Goal: Information Seeking & Learning: Learn about a topic

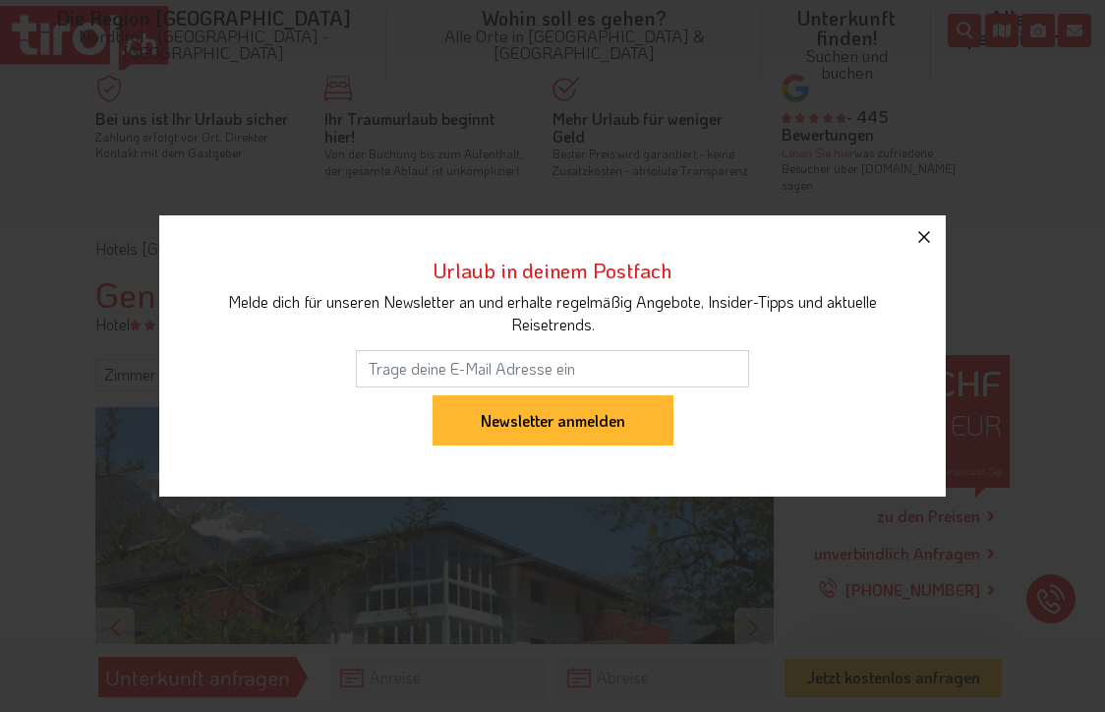
click at [931, 234] on icon "button" at bounding box center [924, 237] width 24 height 24
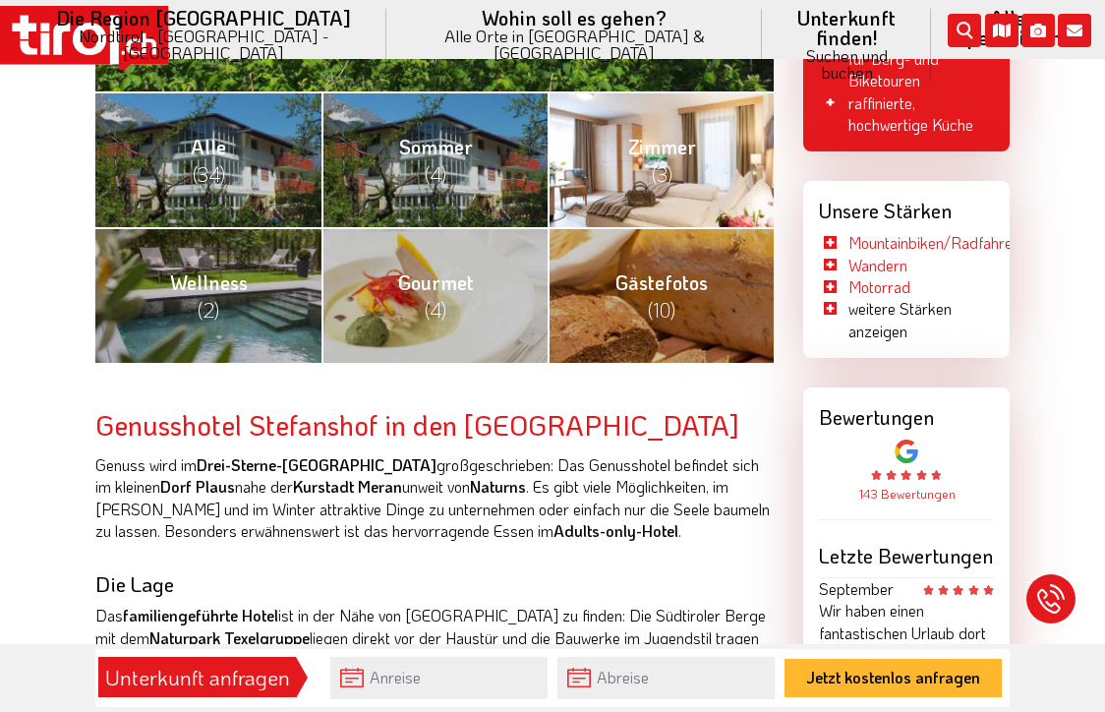
scroll to position [758, 0]
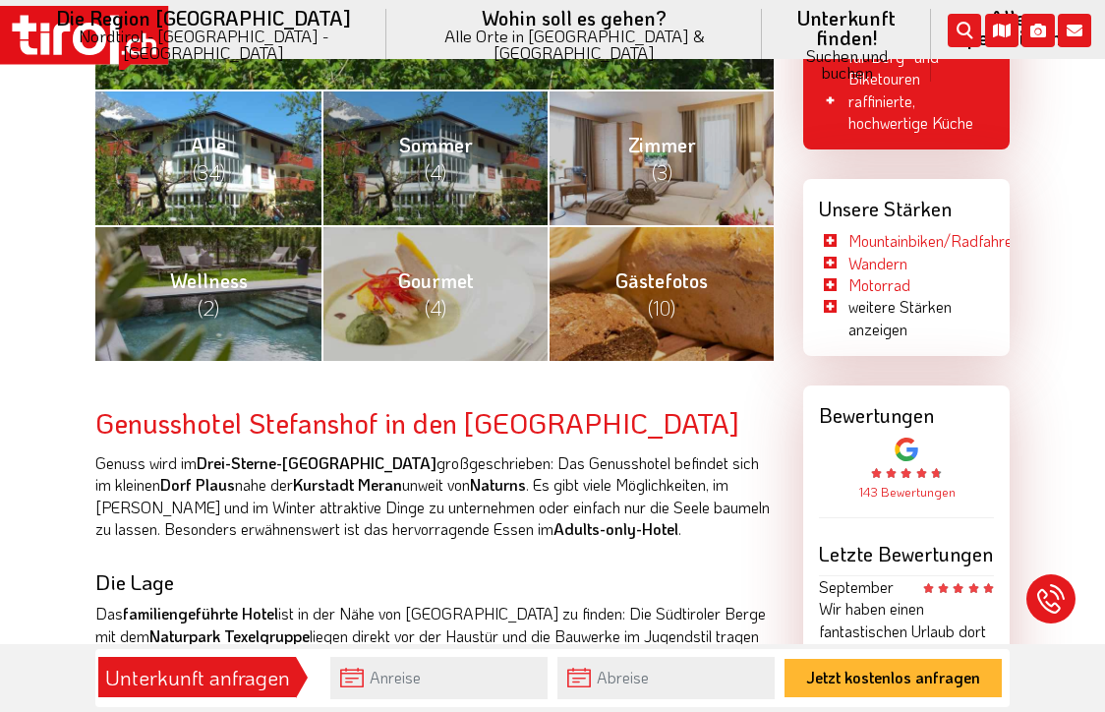
click at [242, 167] on link "Alle (34)" at bounding box center [208, 157] width 226 height 136
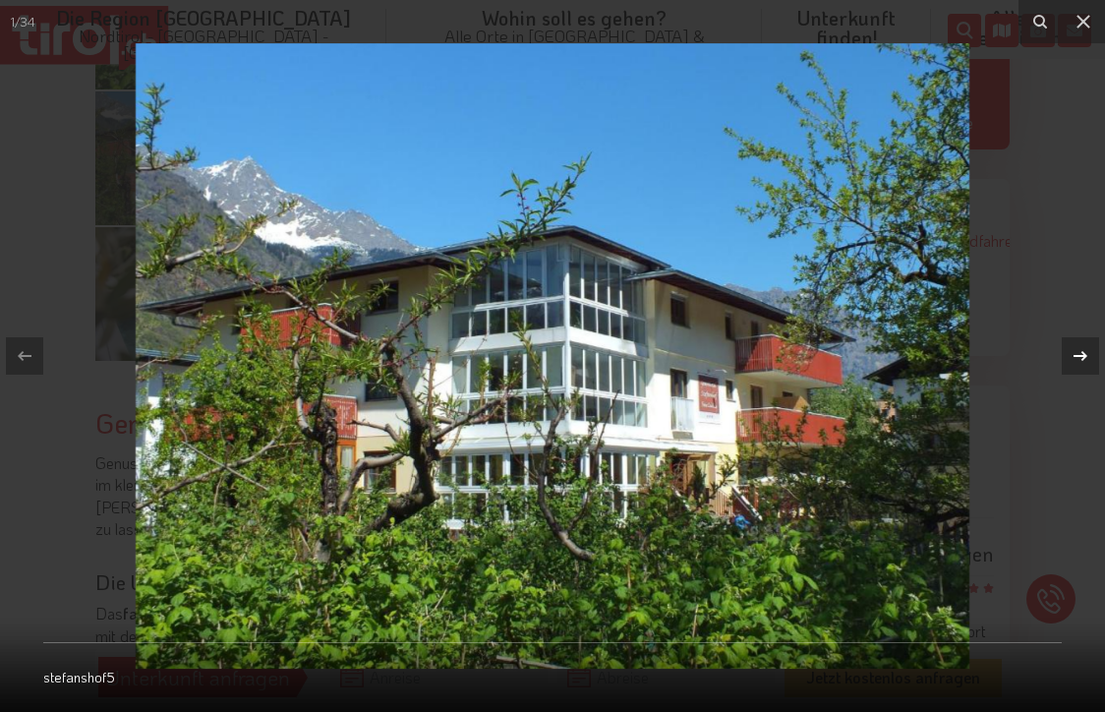
click at [1087, 354] on icon at bounding box center [1081, 356] width 24 height 24
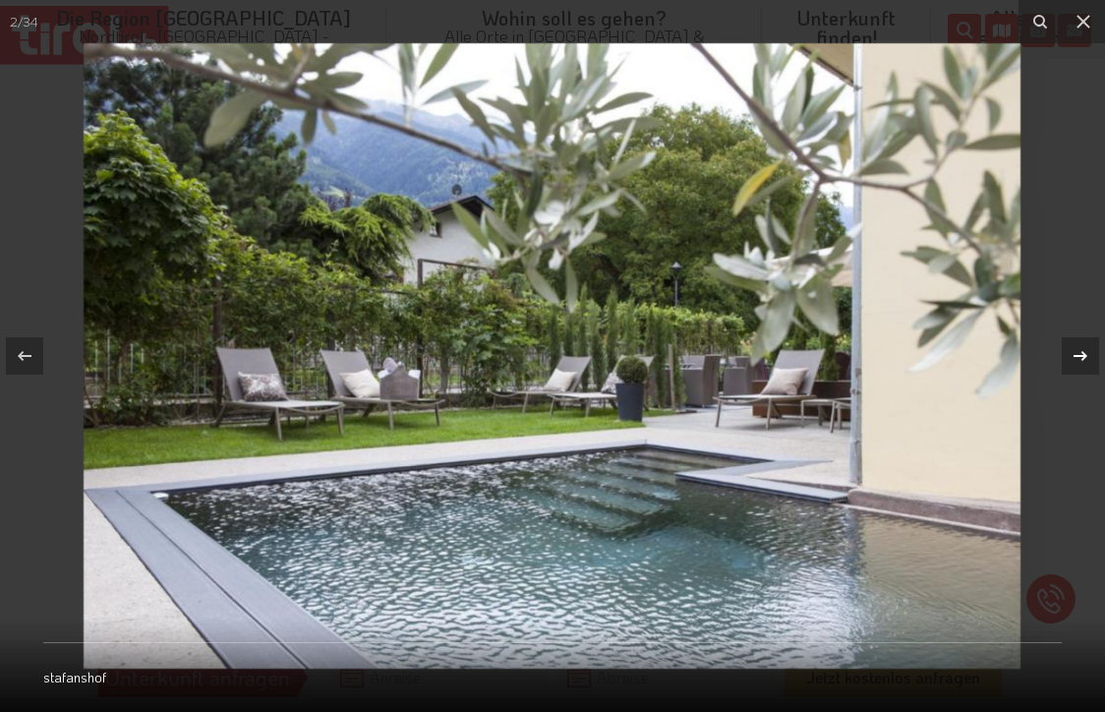
click at [1087, 354] on icon at bounding box center [1081, 356] width 24 height 24
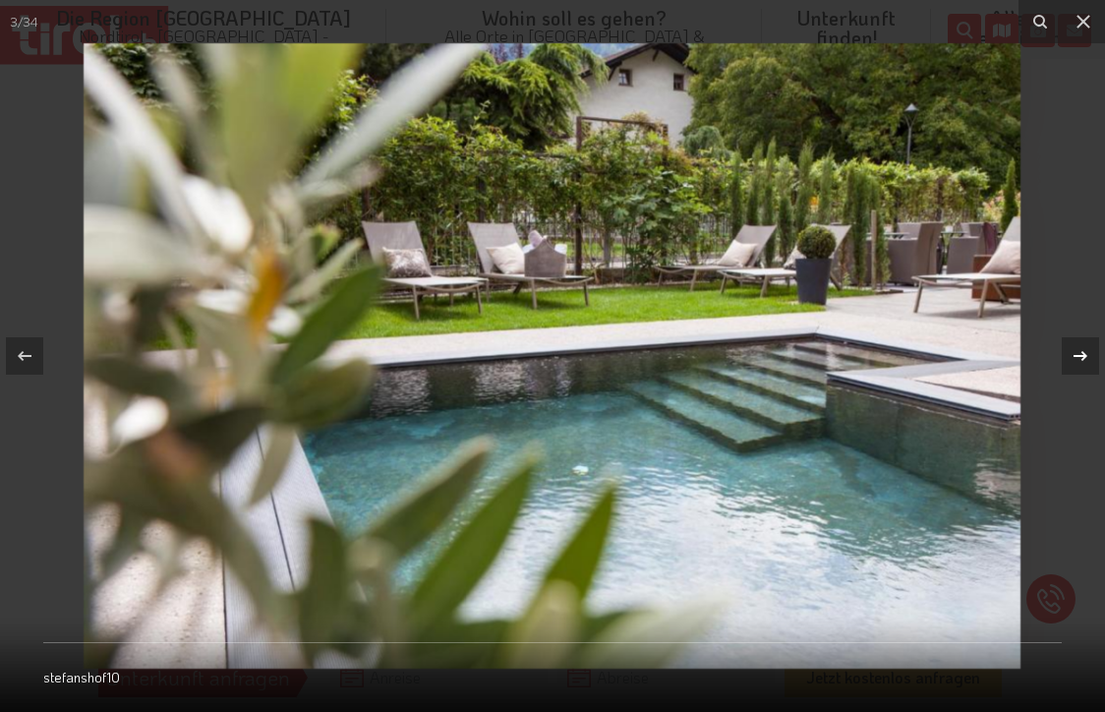
click at [1087, 354] on icon at bounding box center [1081, 356] width 24 height 24
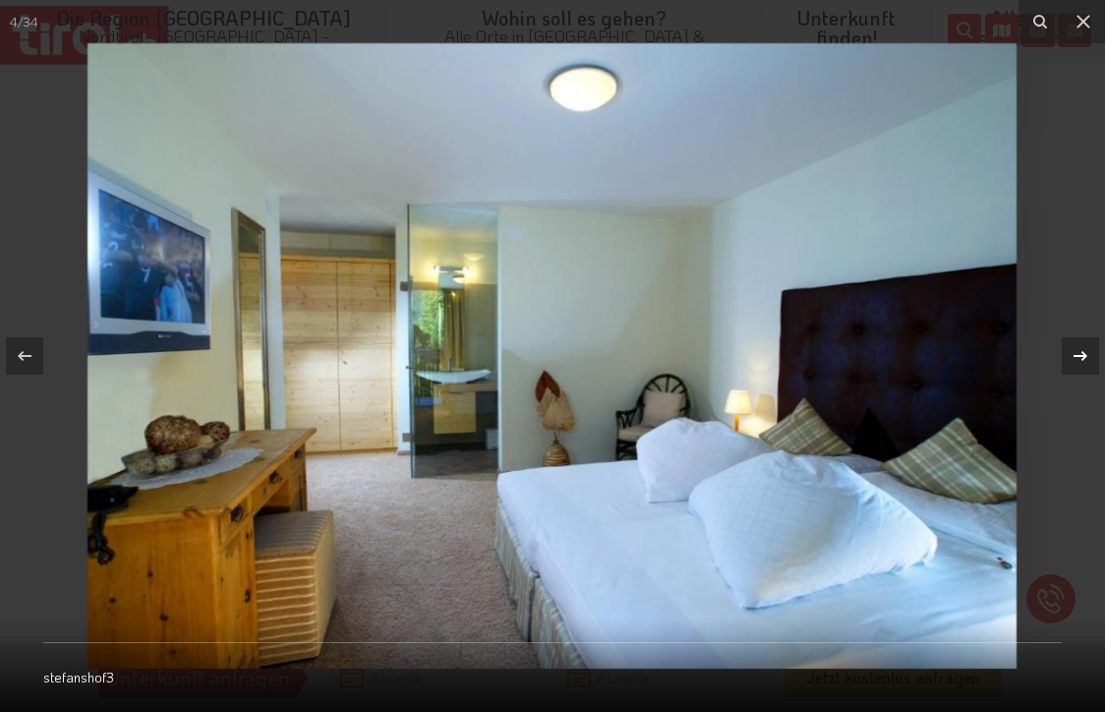
click at [1087, 354] on icon at bounding box center [1081, 356] width 24 height 24
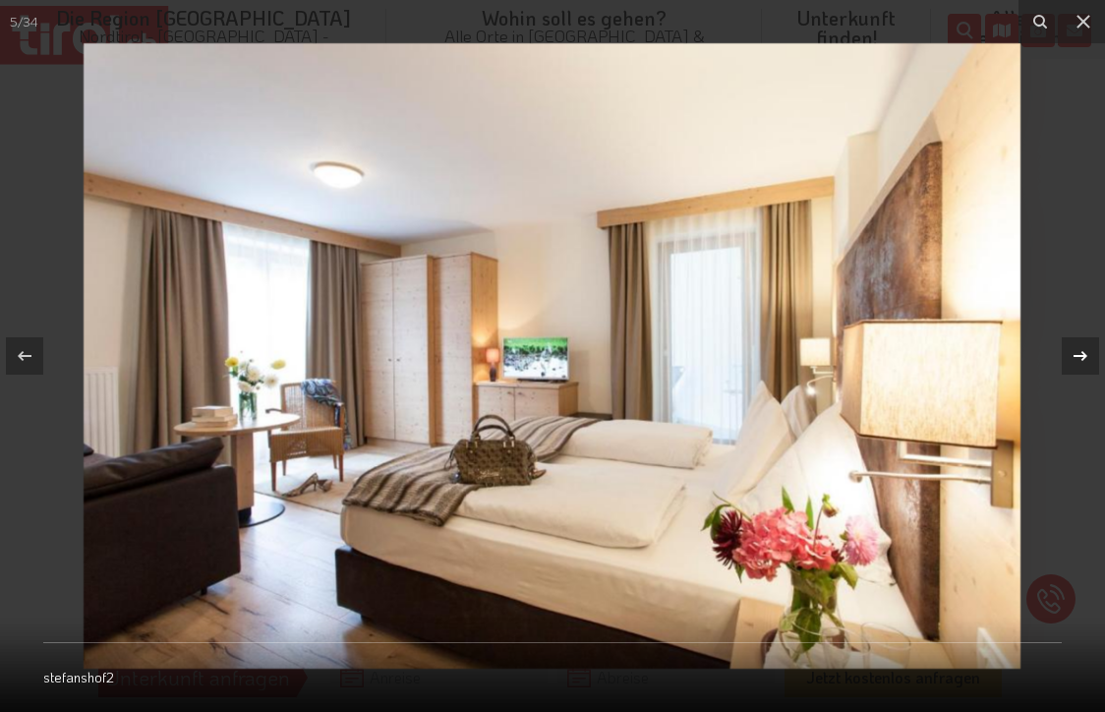
click at [1087, 354] on icon at bounding box center [1081, 356] width 24 height 24
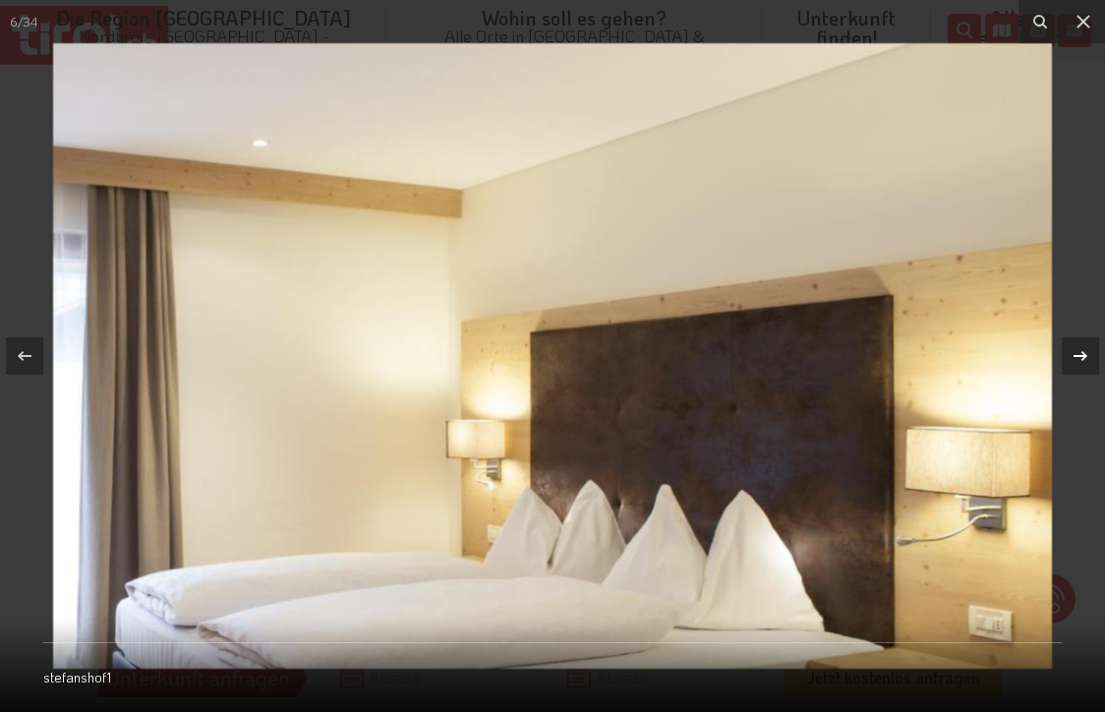
click at [1087, 354] on icon at bounding box center [1081, 356] width 24 height 24
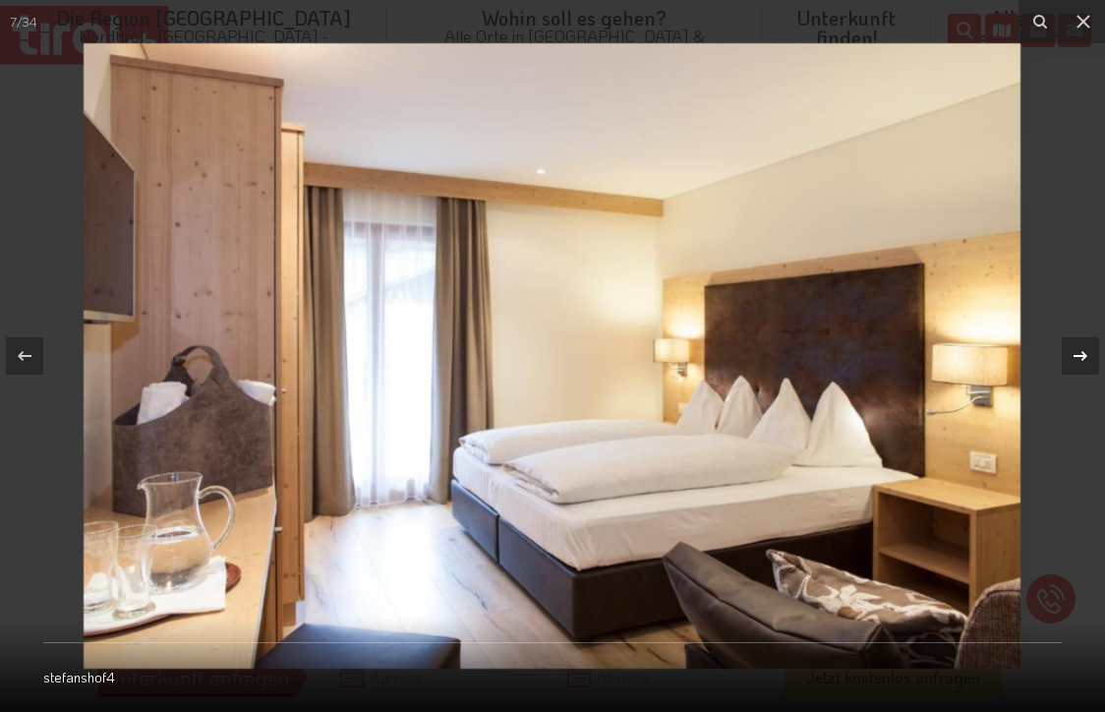
click at [1087, 354] on icon at bounding box center [1081, 356] width 24 height 24
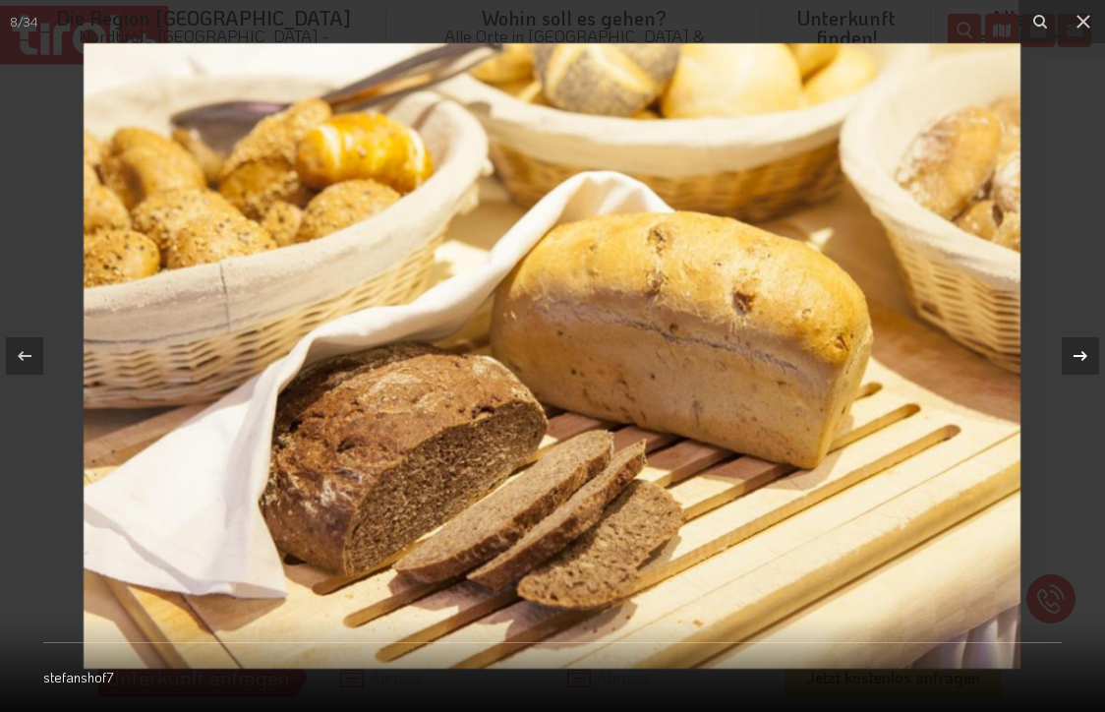
click at [1087, 354] on icon at bounding box center [1081, 356] width 24 height 24
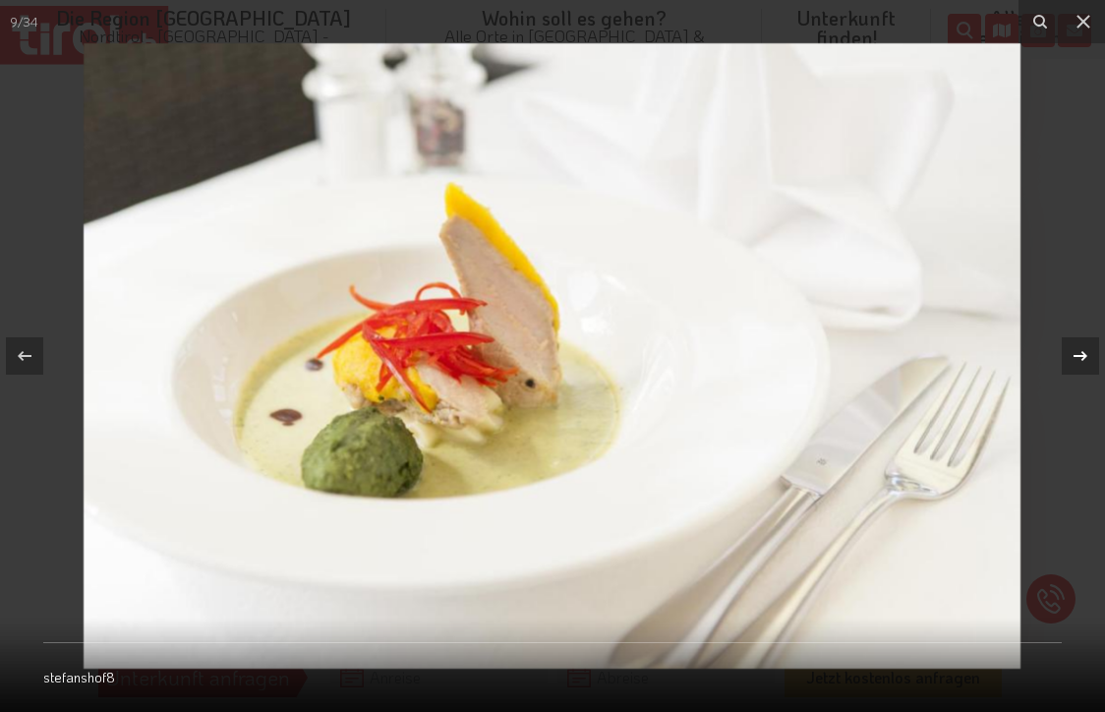
click at [1087, 354] on icon at bounding box center [1081, 356] width 24 height 24
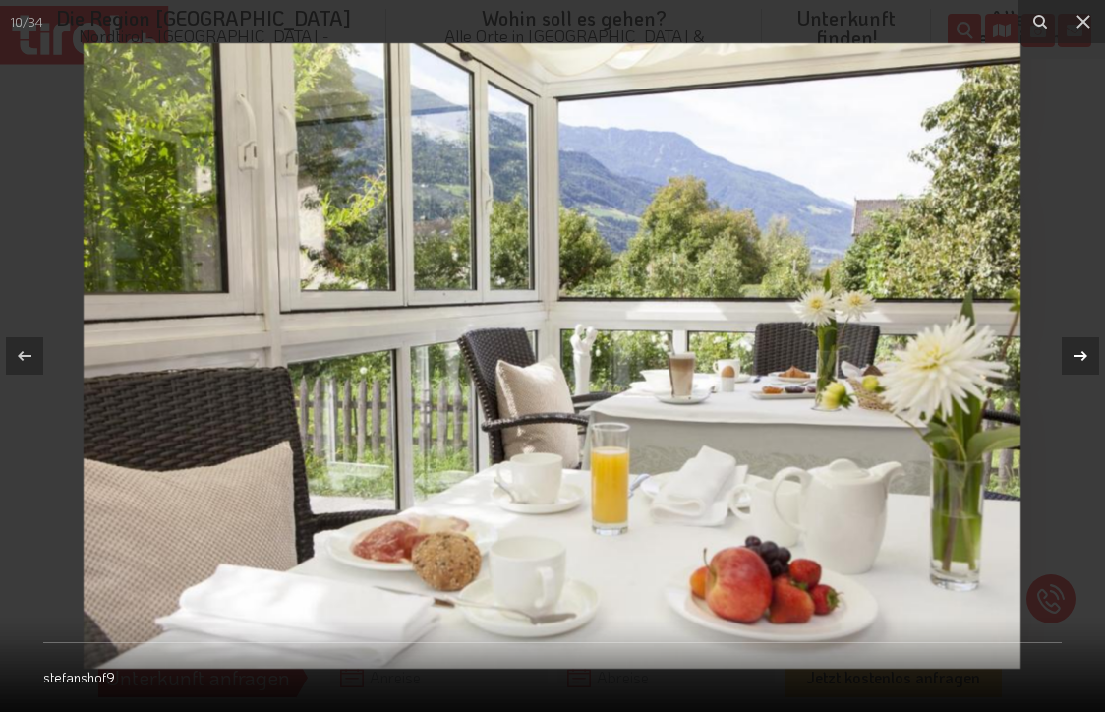
click at [1087, 354] on icon at bounding box center [1081, 356] width 24 height 24
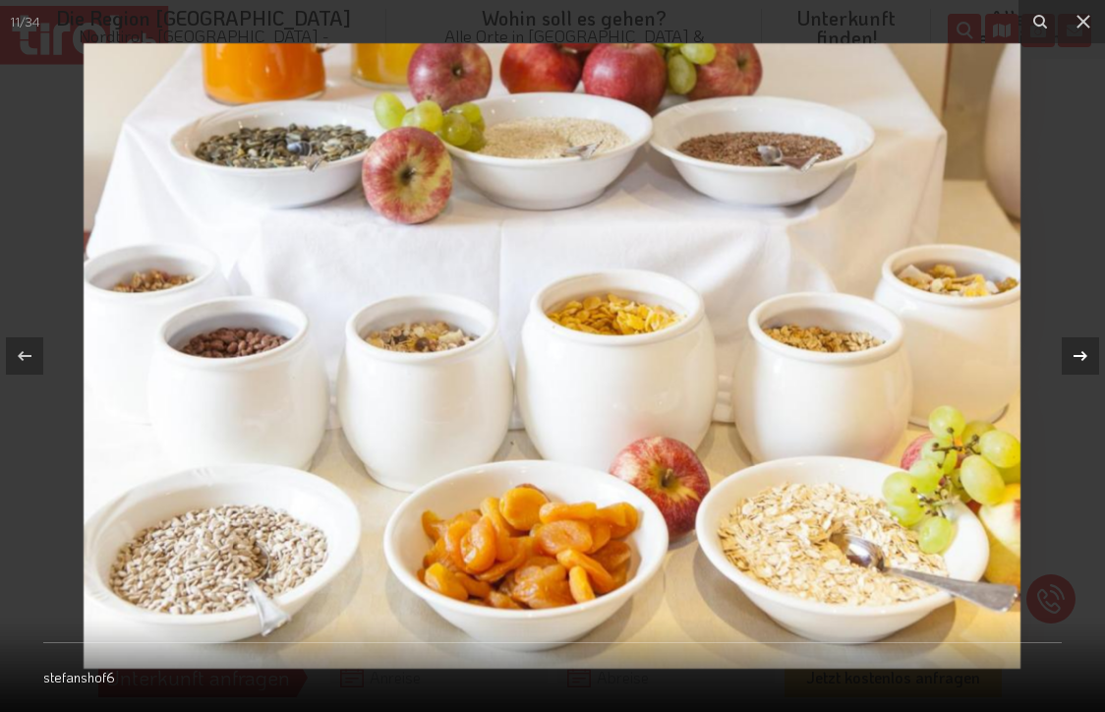
click at [1087, 354] on icon at bounding box center [1081, 356] width 24 height 24
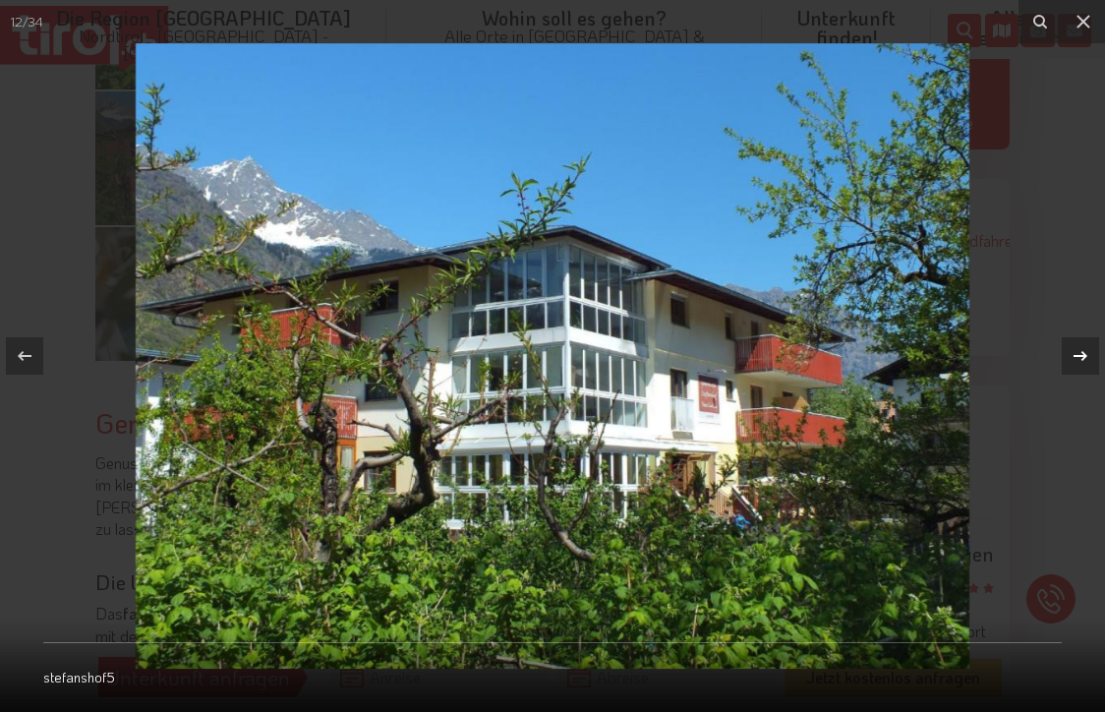
click at [1087, 354] on icon at bounding box center [1081, 356] width 24 height 24
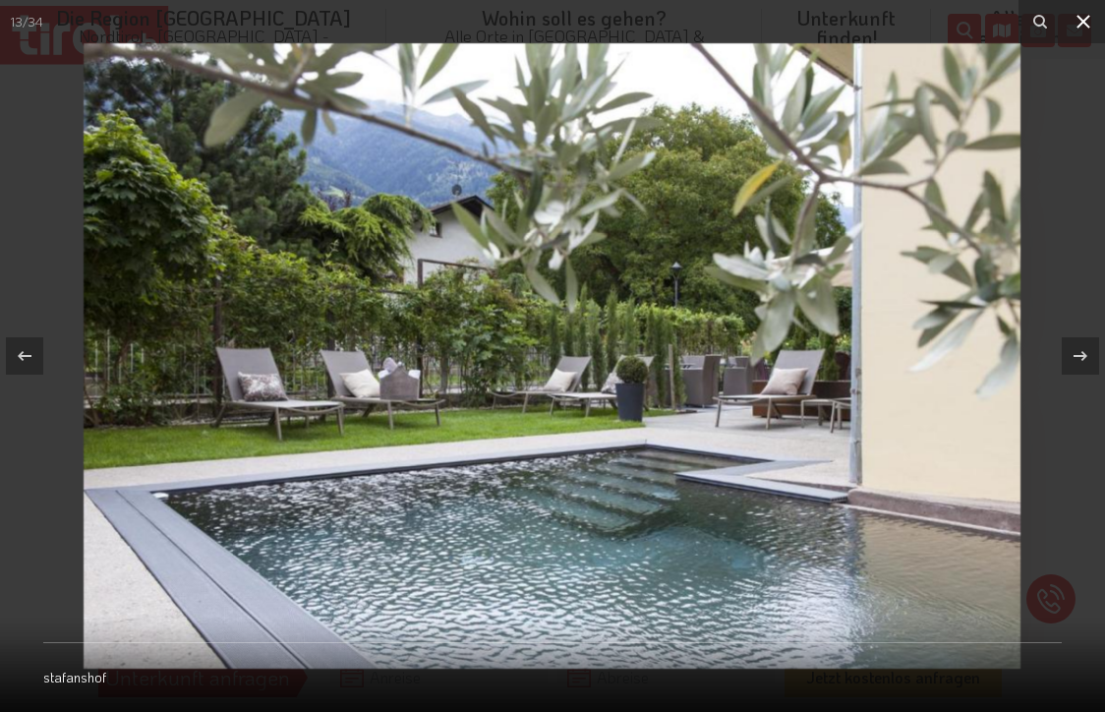
click at [1089, 17] on icon at bounding box center [1084, 22] width 14 height 14
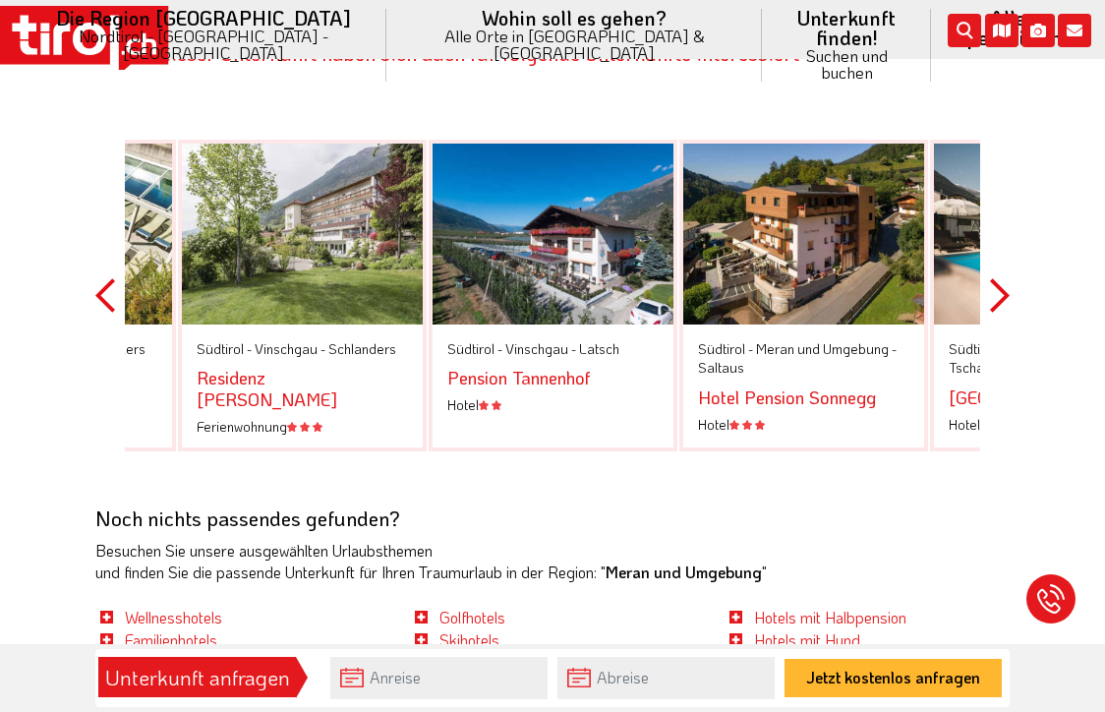
scroll to position [4588, 0]
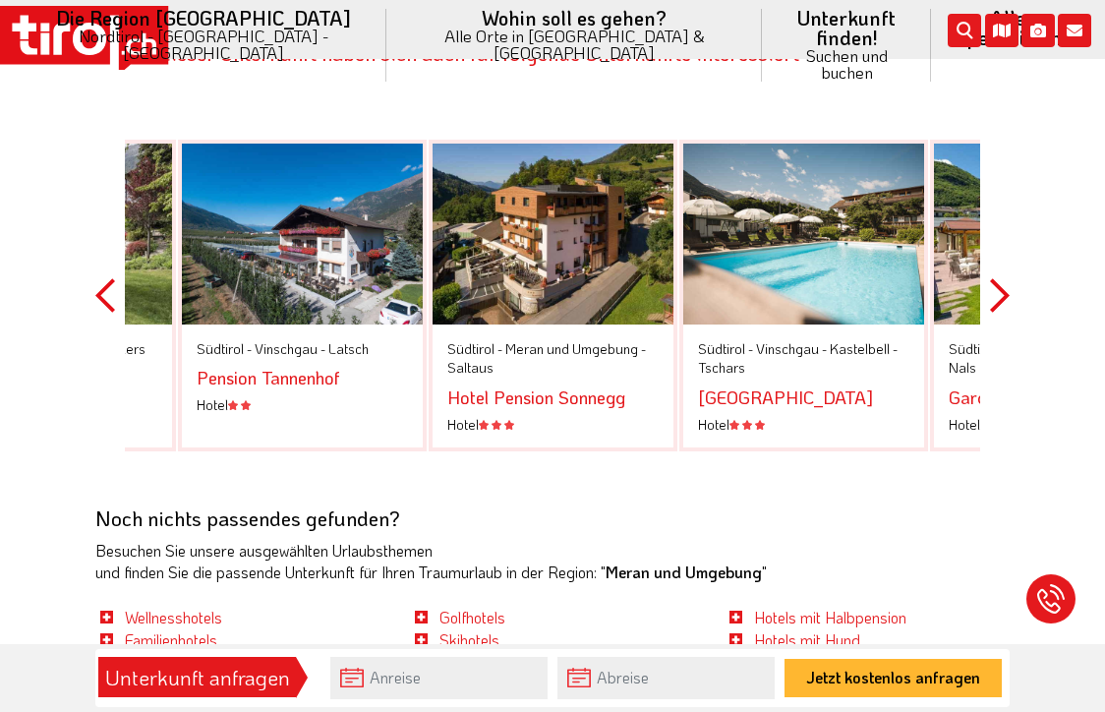
click at [555, 170] on div at bounding box center [553, 234] width 241 height 181
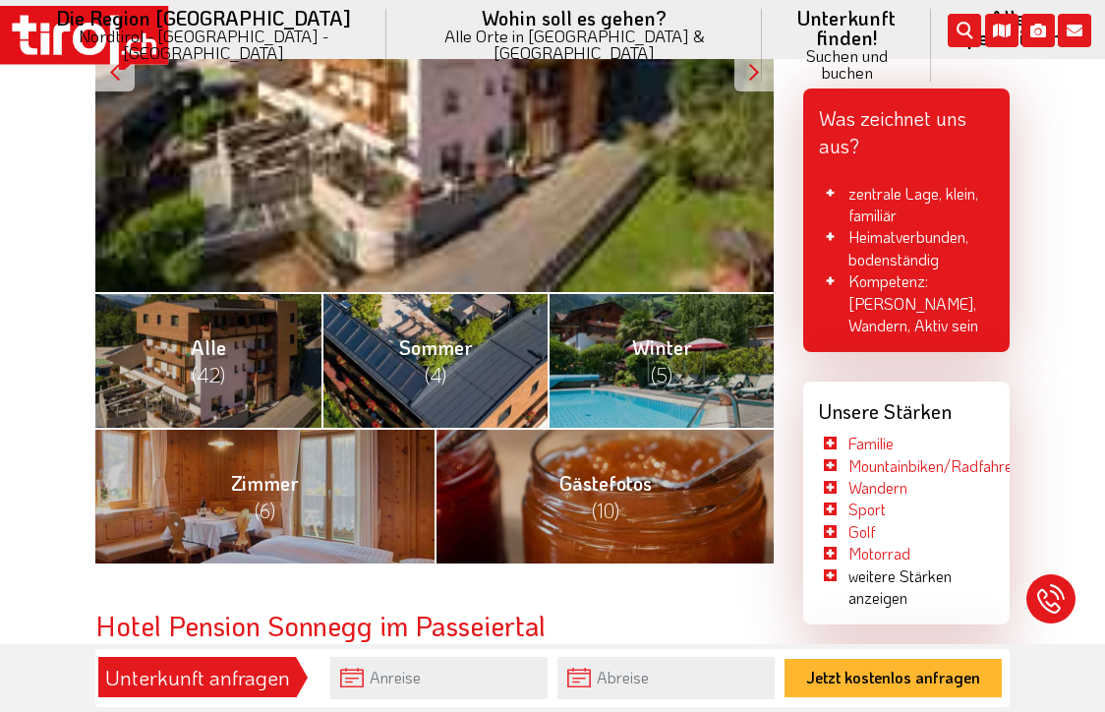
scroll to position [556, 0]
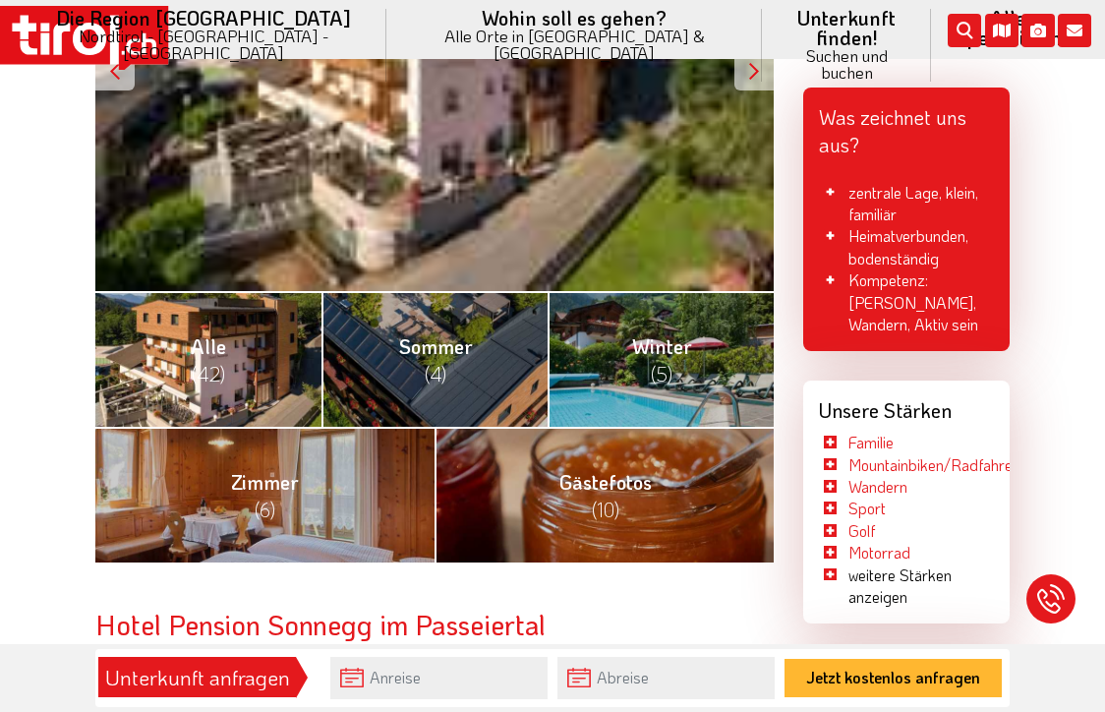
click at [208, 361] on span "(42)" at bounding box center [208, 374] width 33 height 26
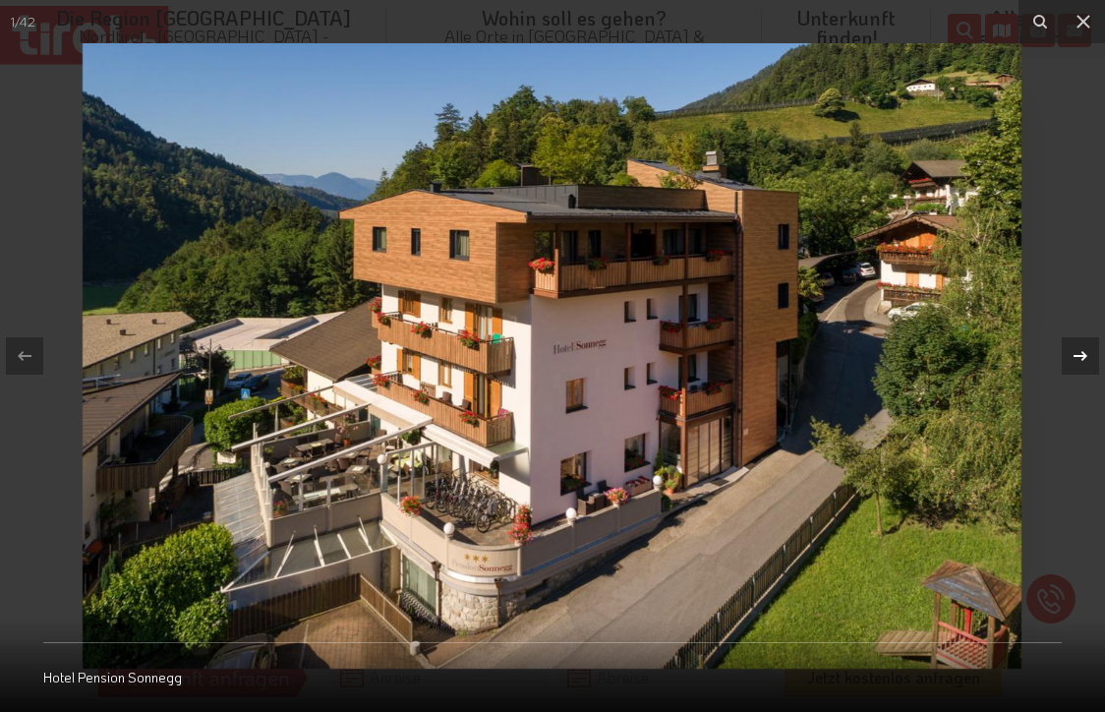
click at [1085, 352] on icon at bounding box center [1081, 356] width 24 height 24
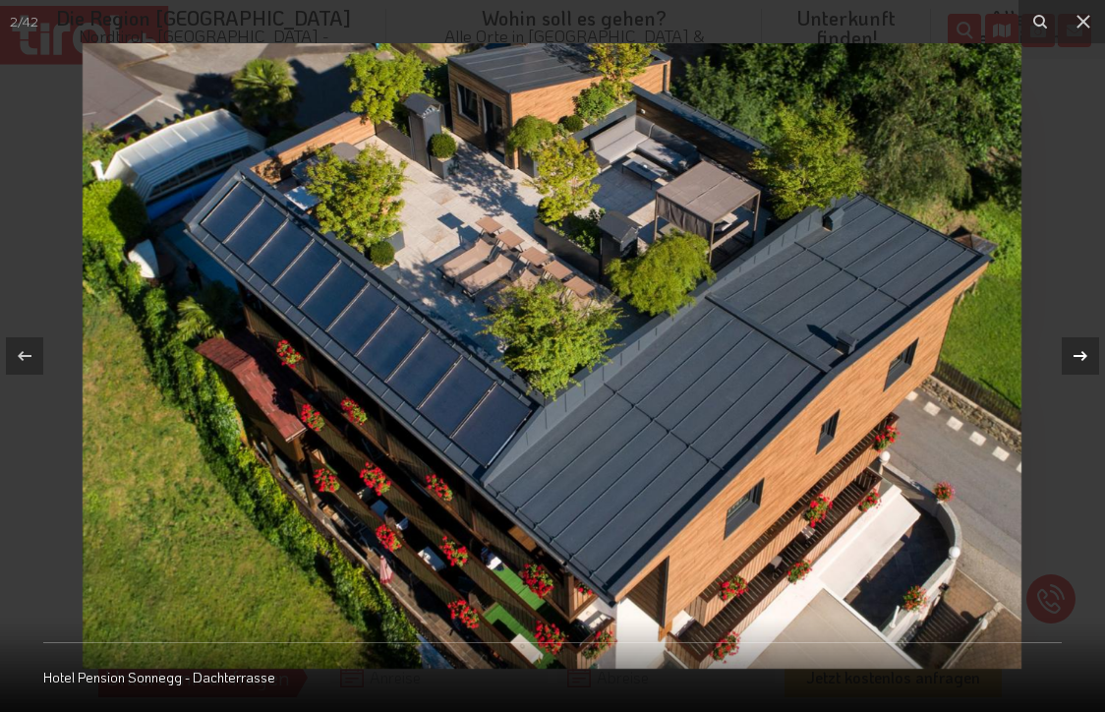
click at [1085, 352] on icon at bounding box center [1081, 356] width 24 height 24
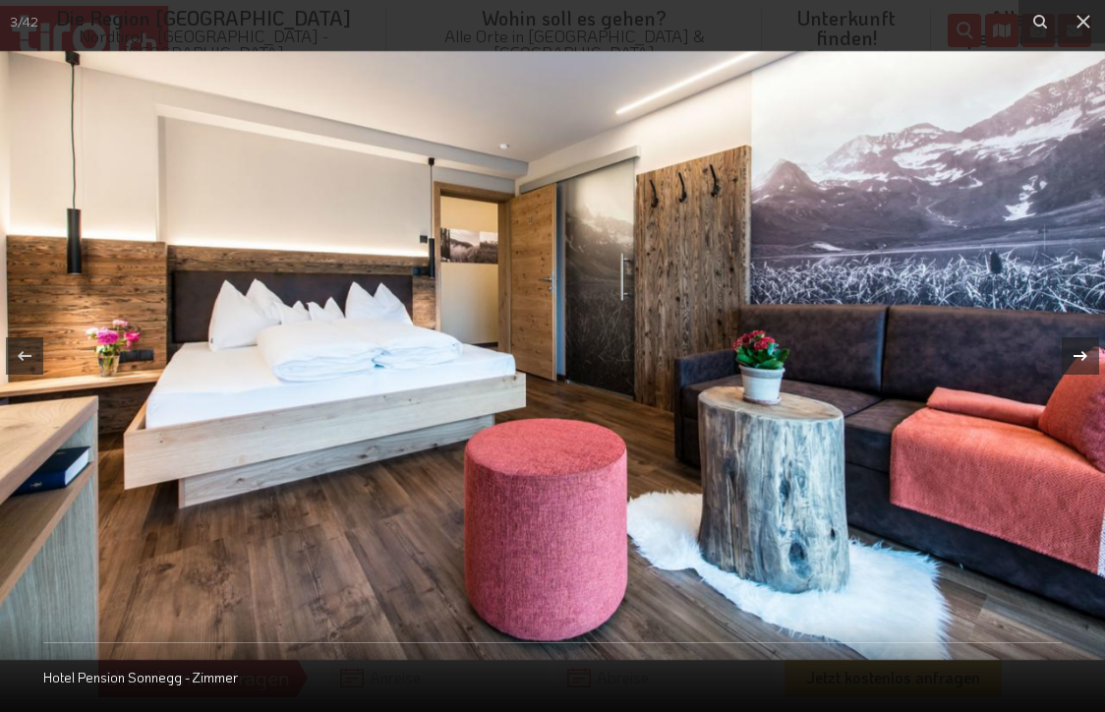
click at [1085, 352] on icon at bounding box center [1081, 356] width 24 height 24
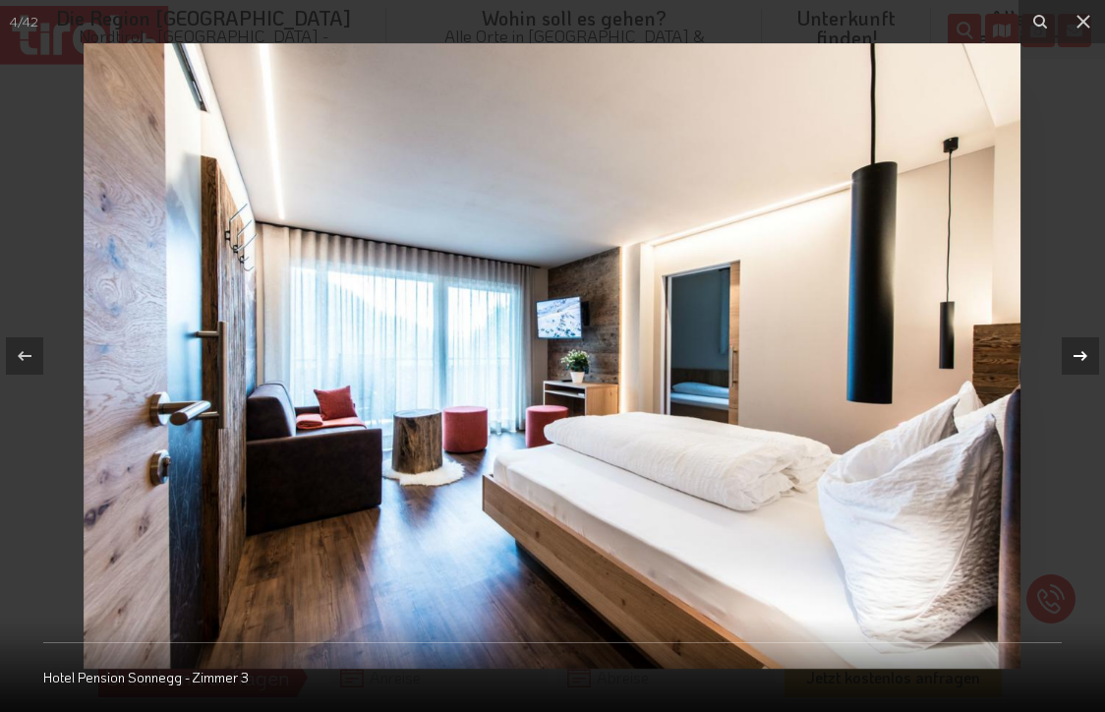
click at [1085, 352] on icon at bounding box center [1081, 356] width 24 height 24
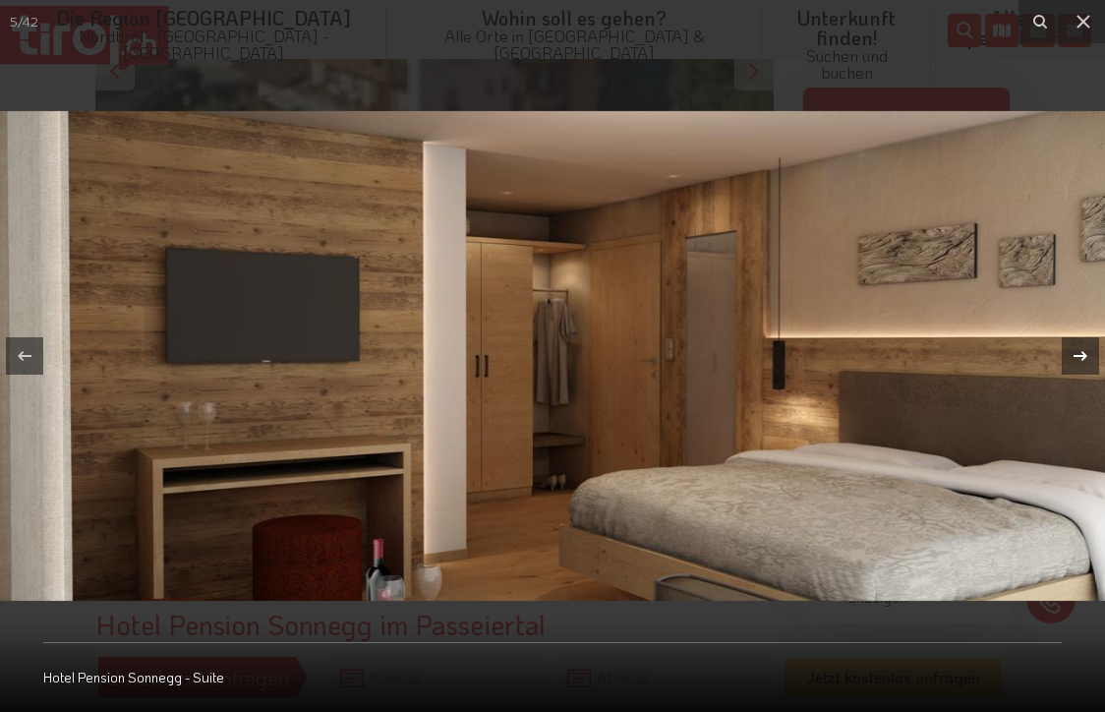
click at [1085, 352] on icon at bounding box center [1081, 356] width 24 height 24
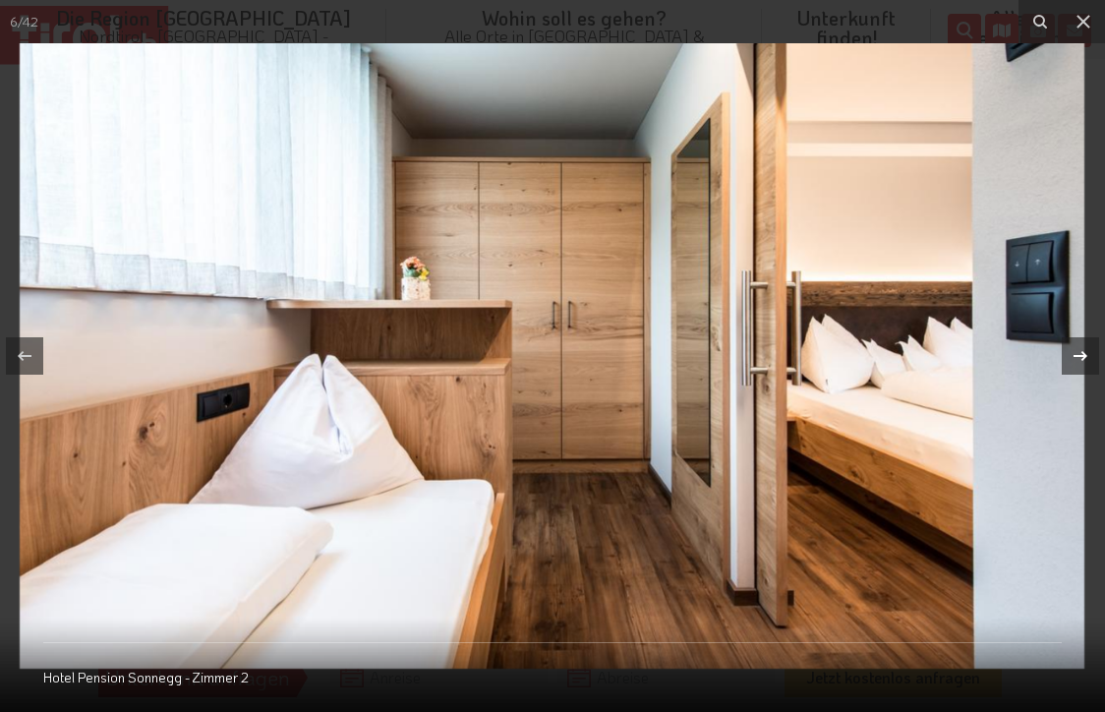
click at [1085, 352] on icon at bounding box center [1081, 356] width 24 height 24
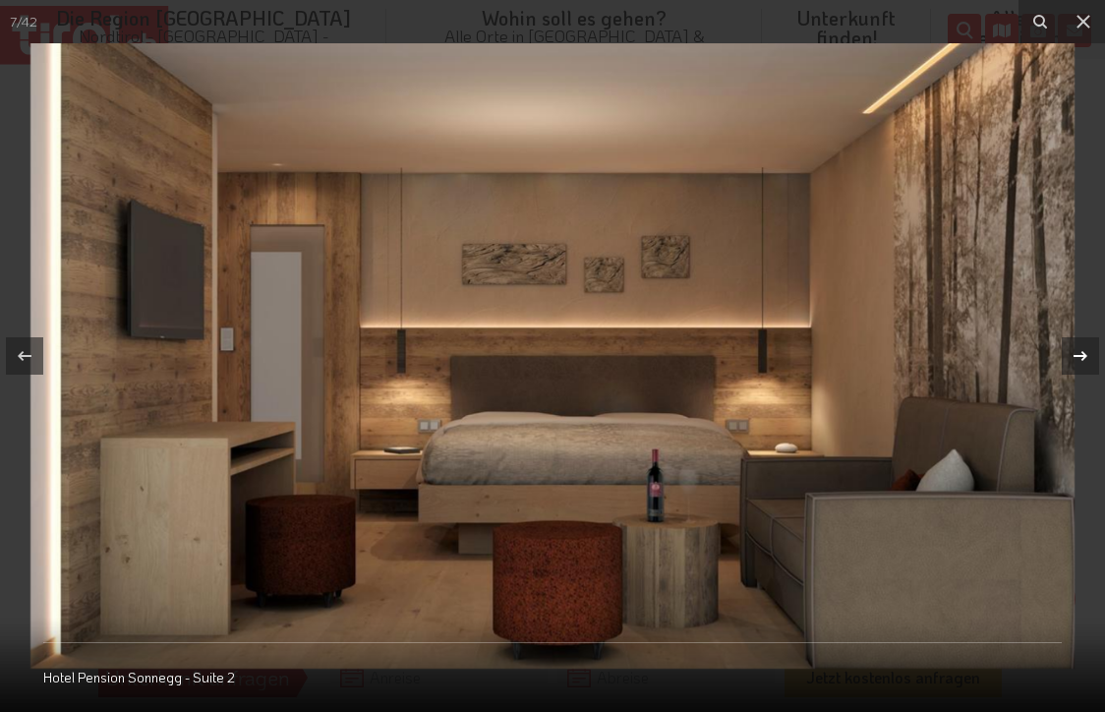
click at [1085, 352] on icon at bounding box center [1081, 356] width 24 height 24
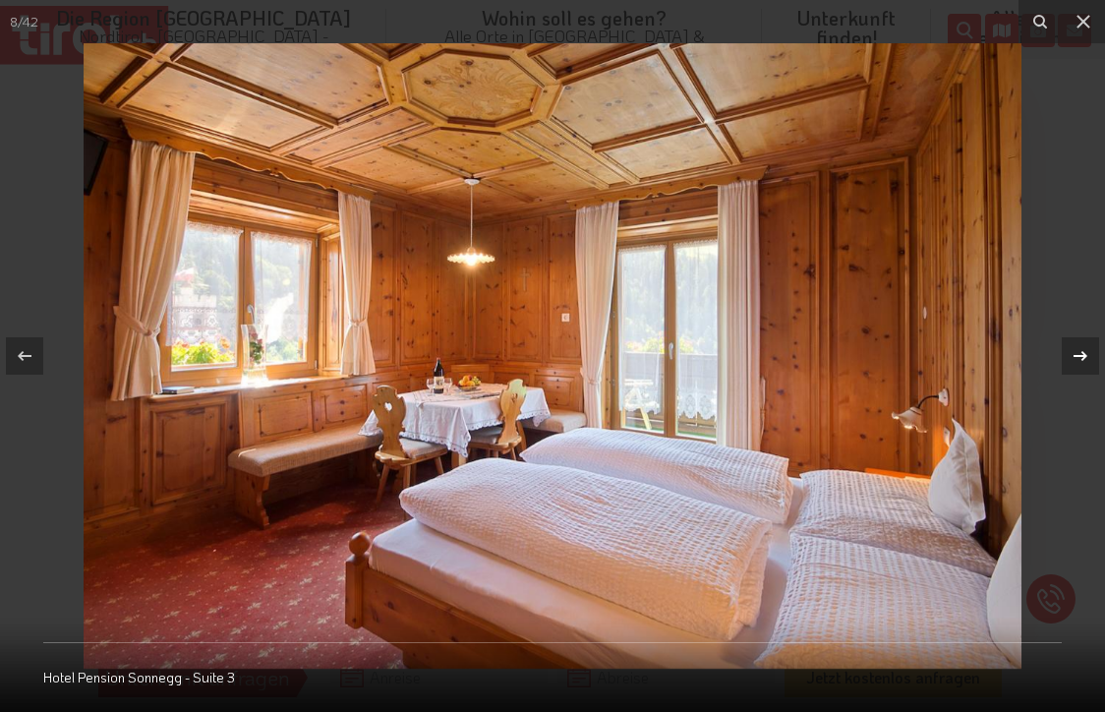
click at [1085, 352] on icon at bounding box center [1081, 356] width 24 height 24
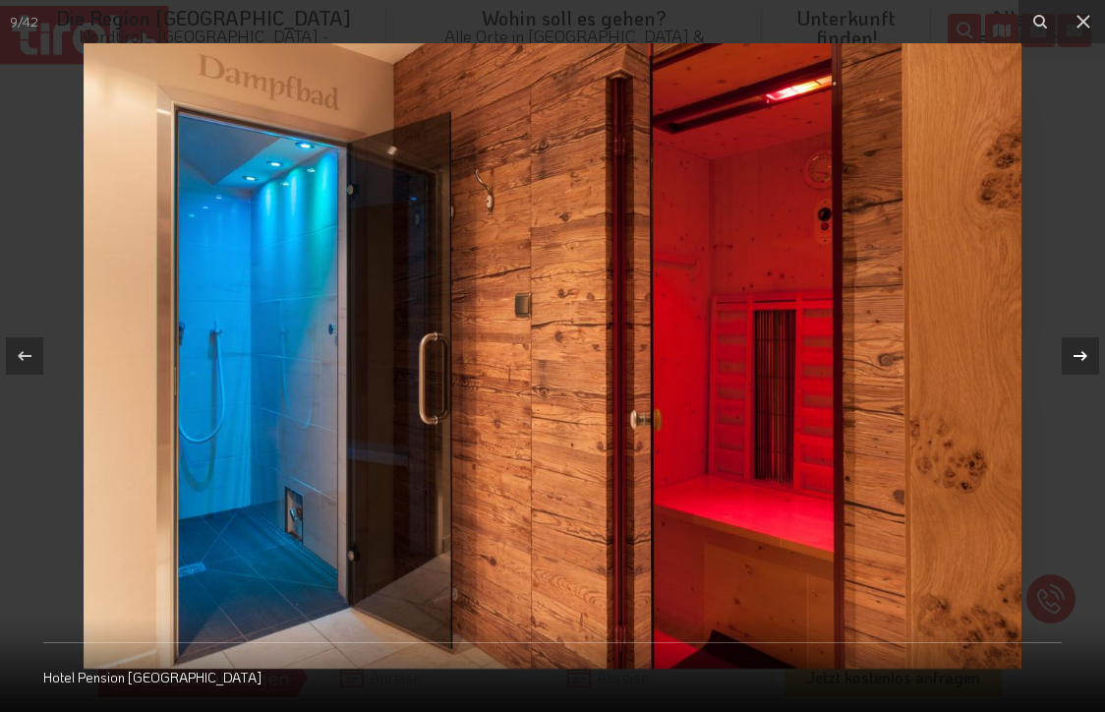
click at [1085, 352] on icon at bounding box center [1081, 356] width 24 height 24
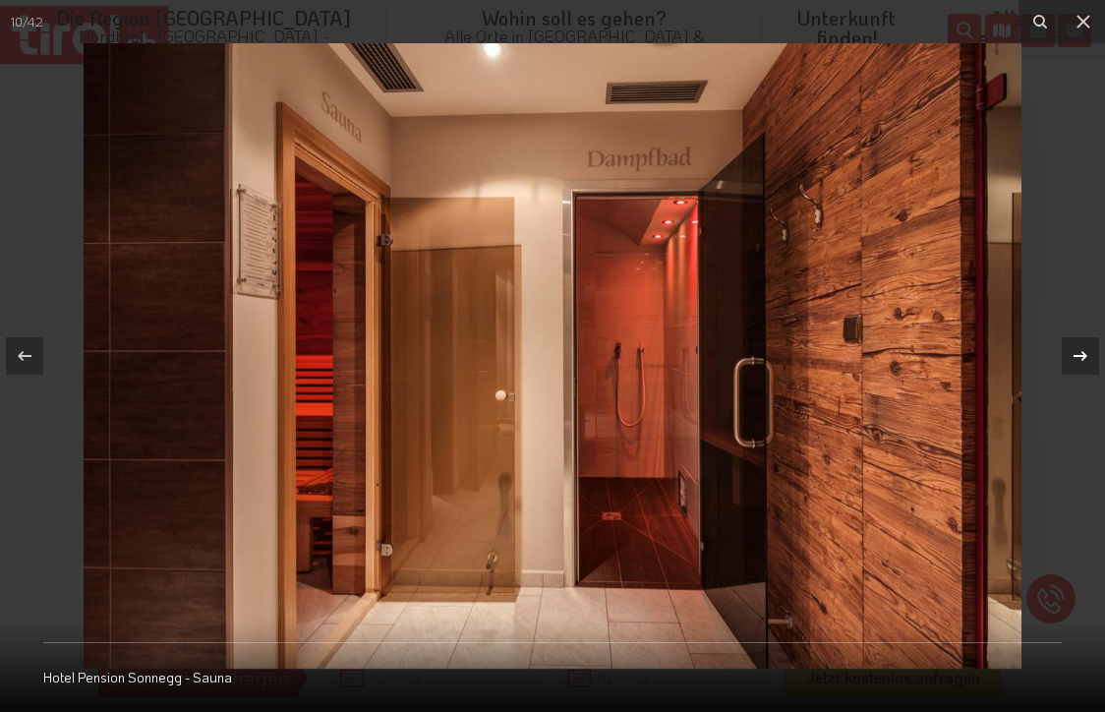
click at [1085, 352] on icon at bounding box center [1081, 356] width 24 height 24
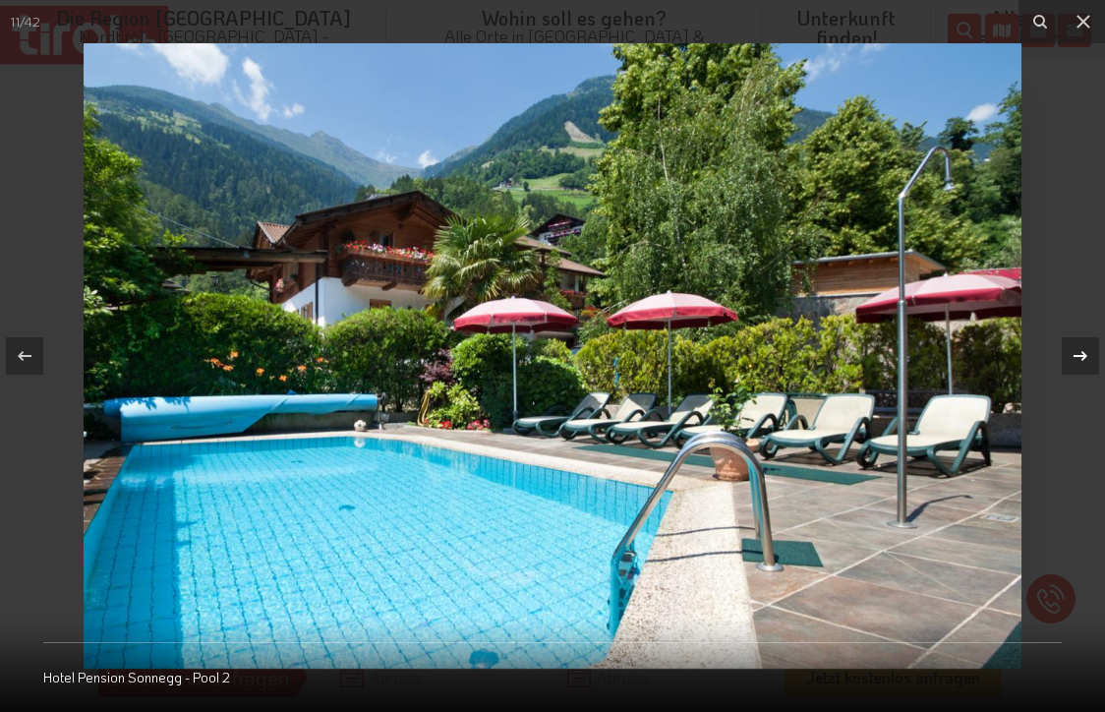
click at [1085, 352] on icon at bounding box center [1081, 356] width 24 height 24
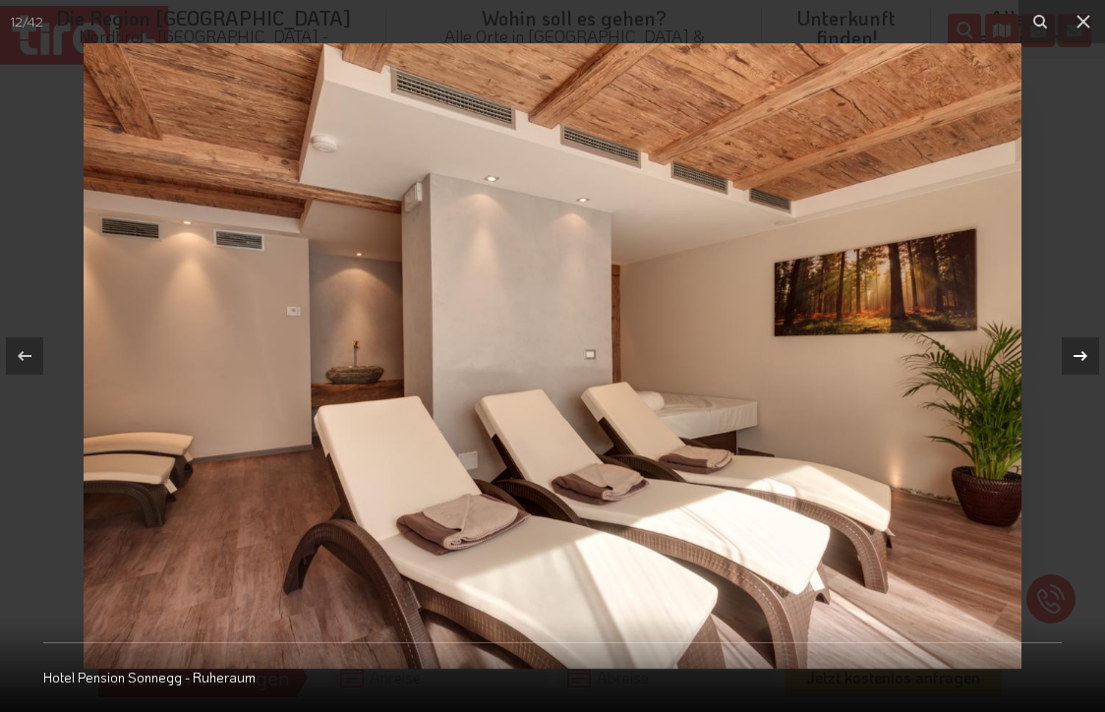
click at [1085, 352] on icon at bounding box center [1081, 356] width 24 height 24
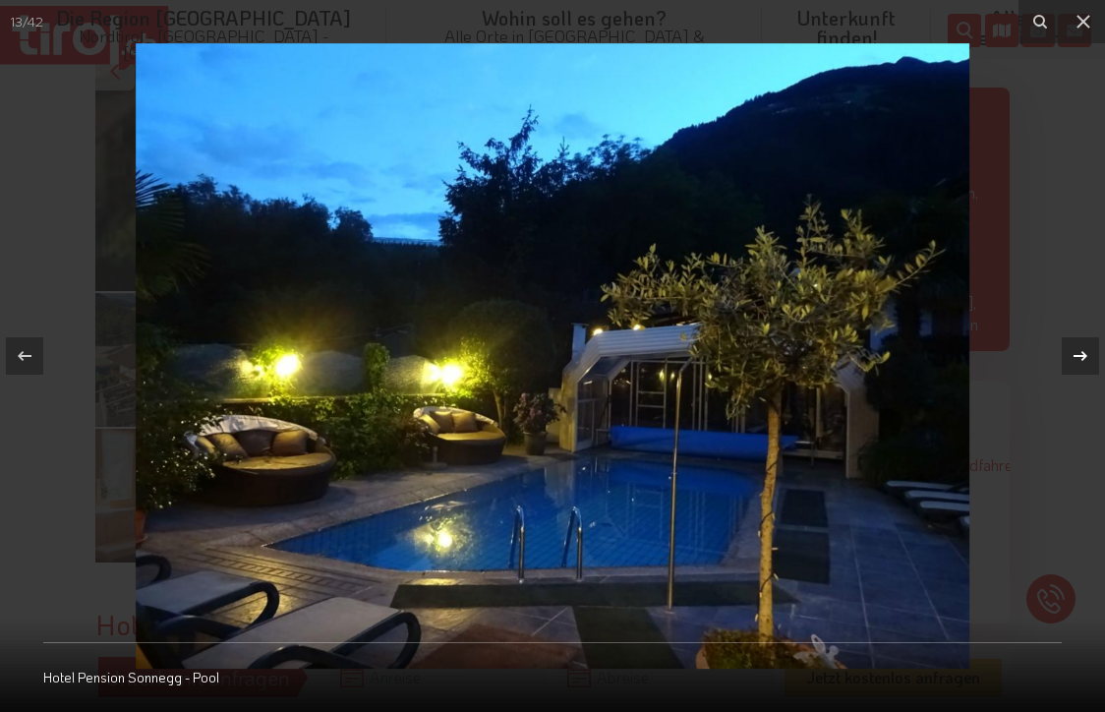
click at [1085, 352] on icon at bounding box center [1081, 356] width 24 height 24
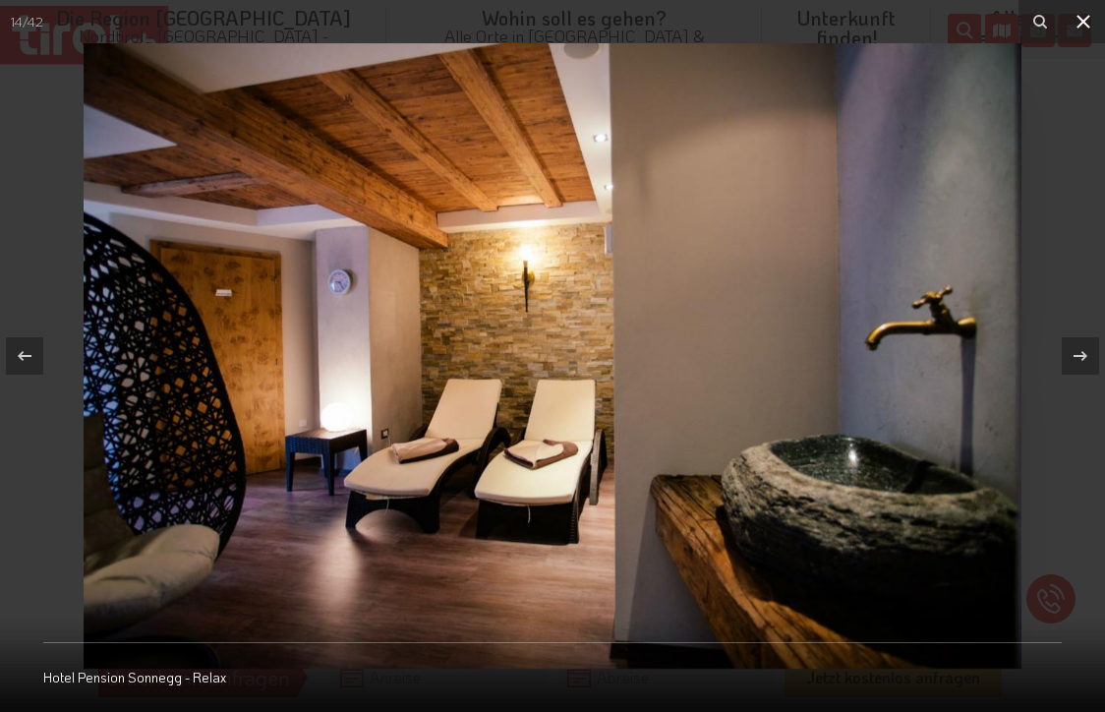
click at [1086, 12] on icon at bounding box center [1084, 22] width 24 height 24
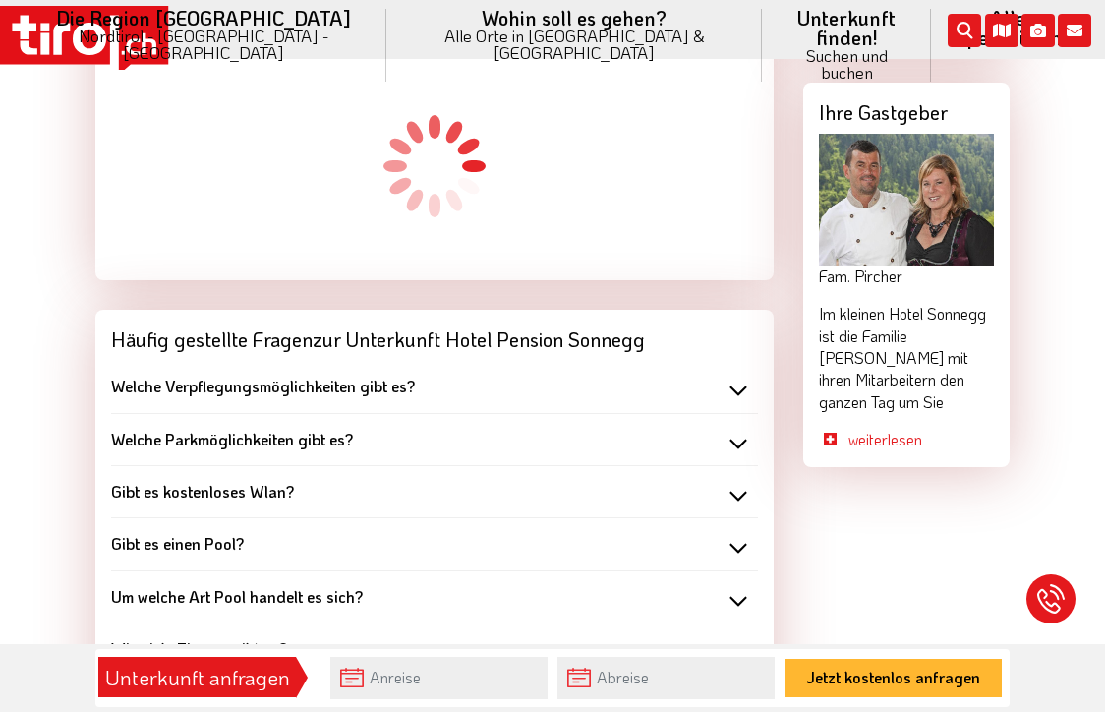
scroll to position [1947, 0]
